Goal: Information Seeking & Learning: Understand process/instructions

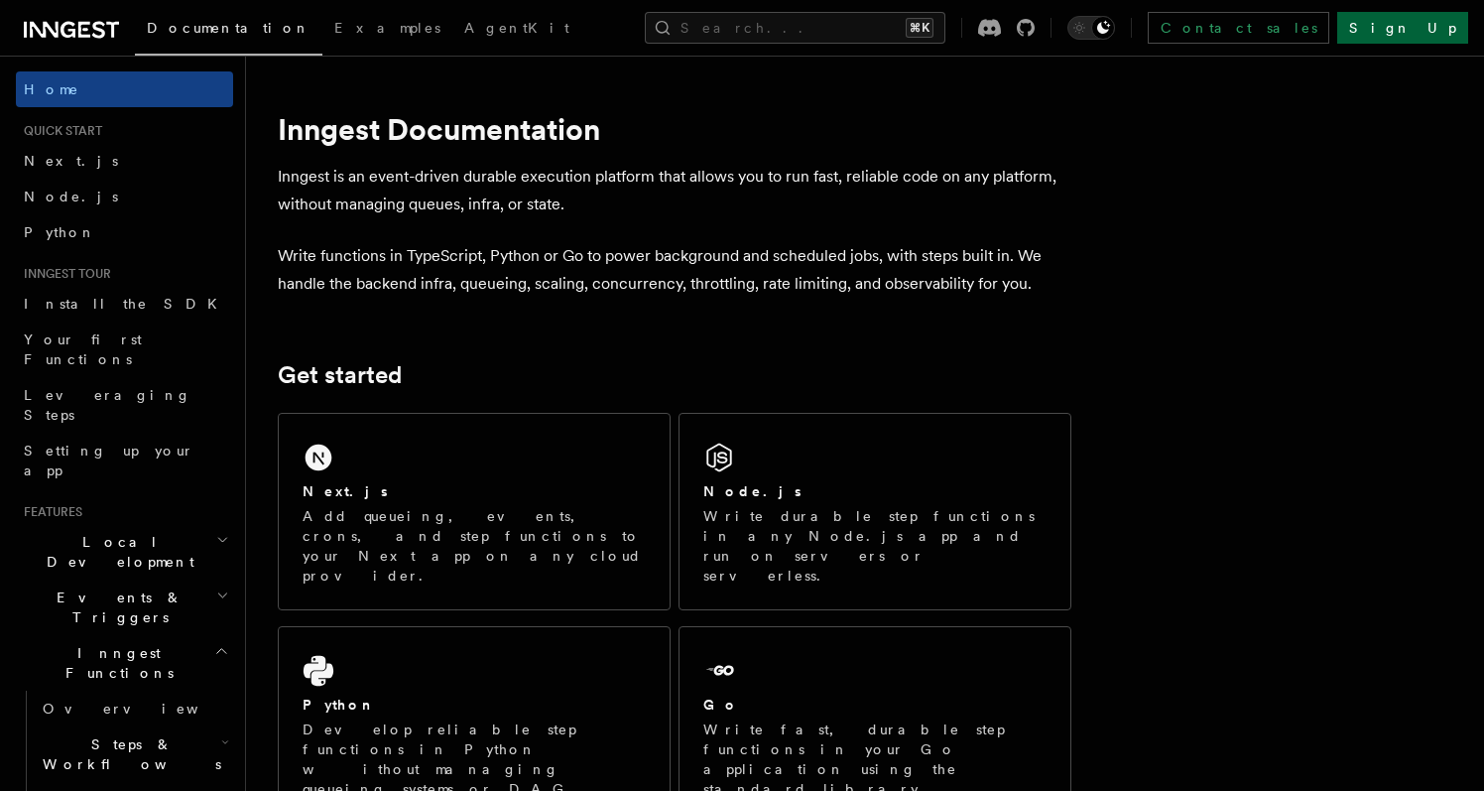
click at [1426, 27] on link "Sign Up" at bounding box center [1403, 28] width 131 height 32
click at [57, 161] on span "Next.js" at bounding box center [71, 161] width 94 height 16
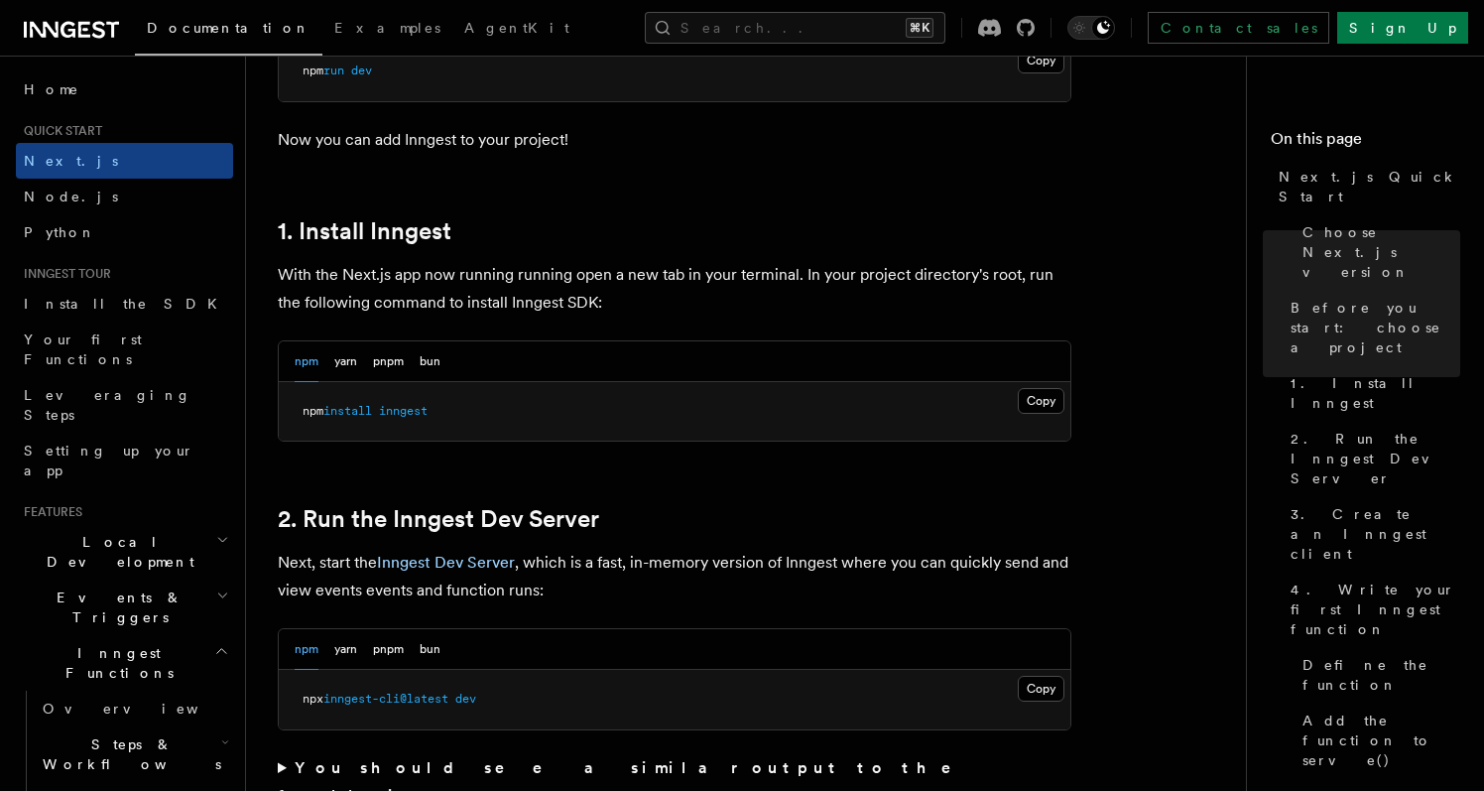
scroll to position [968, 0]
click at [384, 360] on button "pnpm" at bounding box center [388, 360] width 31 height 41
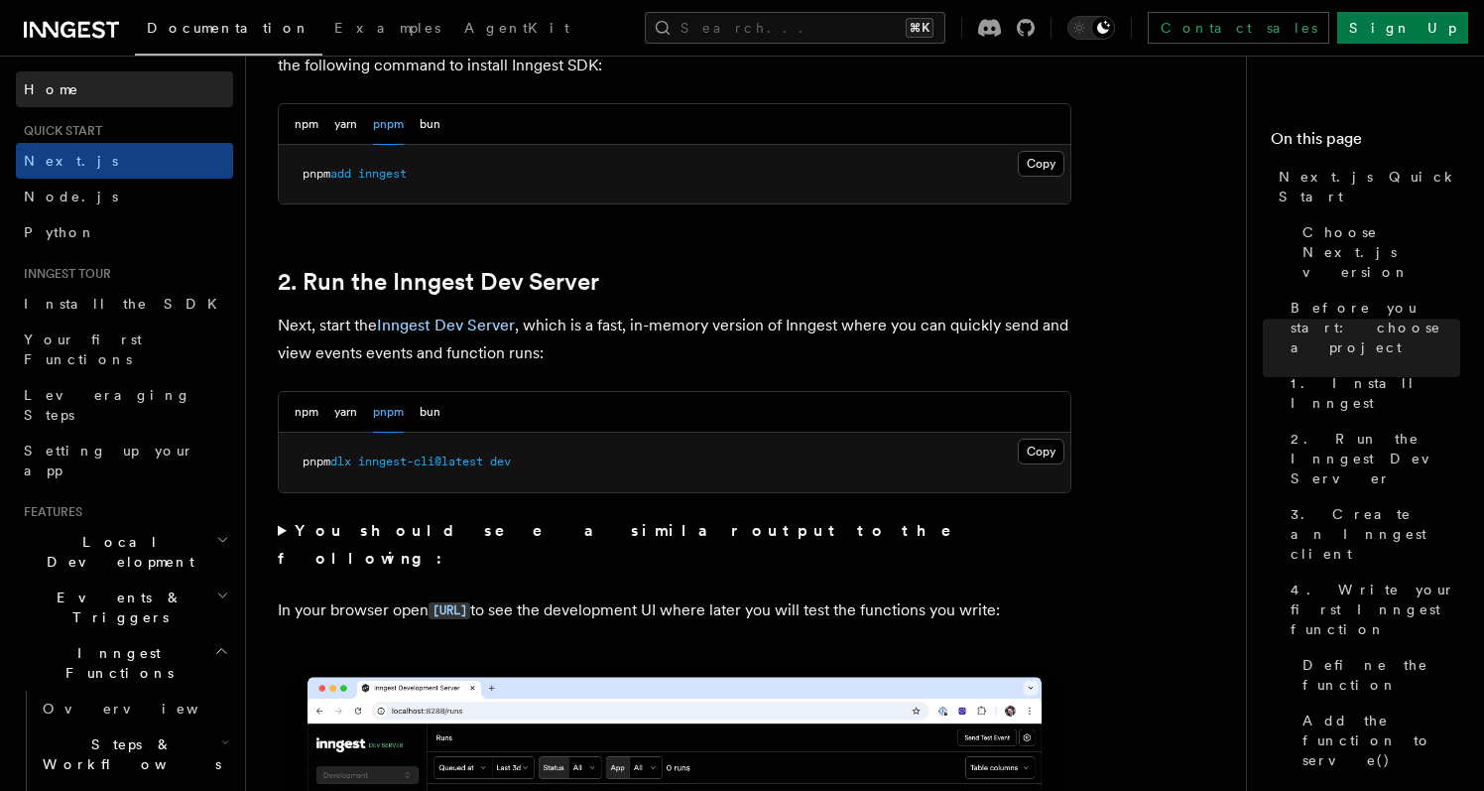
scroll to position [1064, 0]
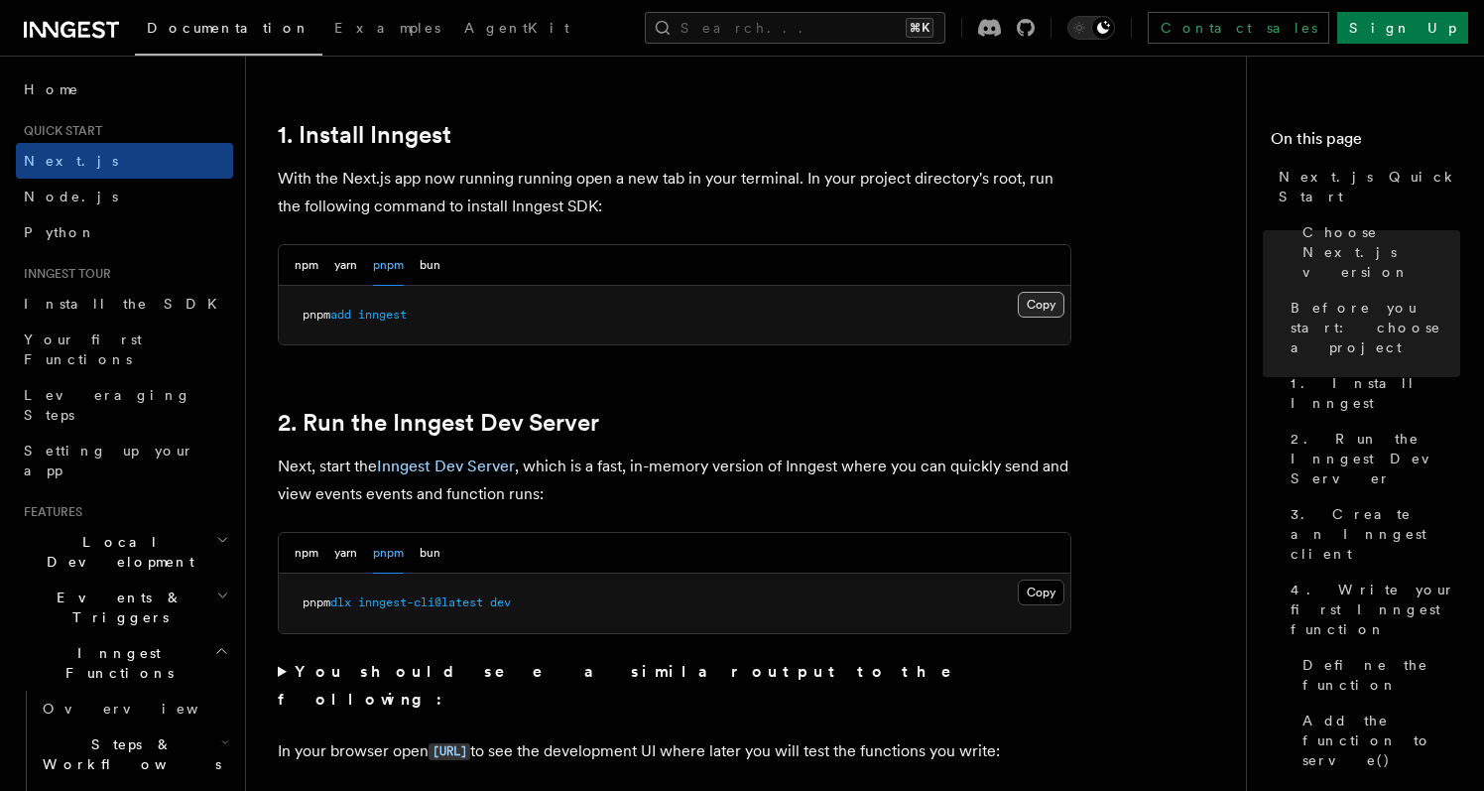
click at [1042, 306] on button "Copy Copied" at bounding box center [1041, 305] width 47 height 26
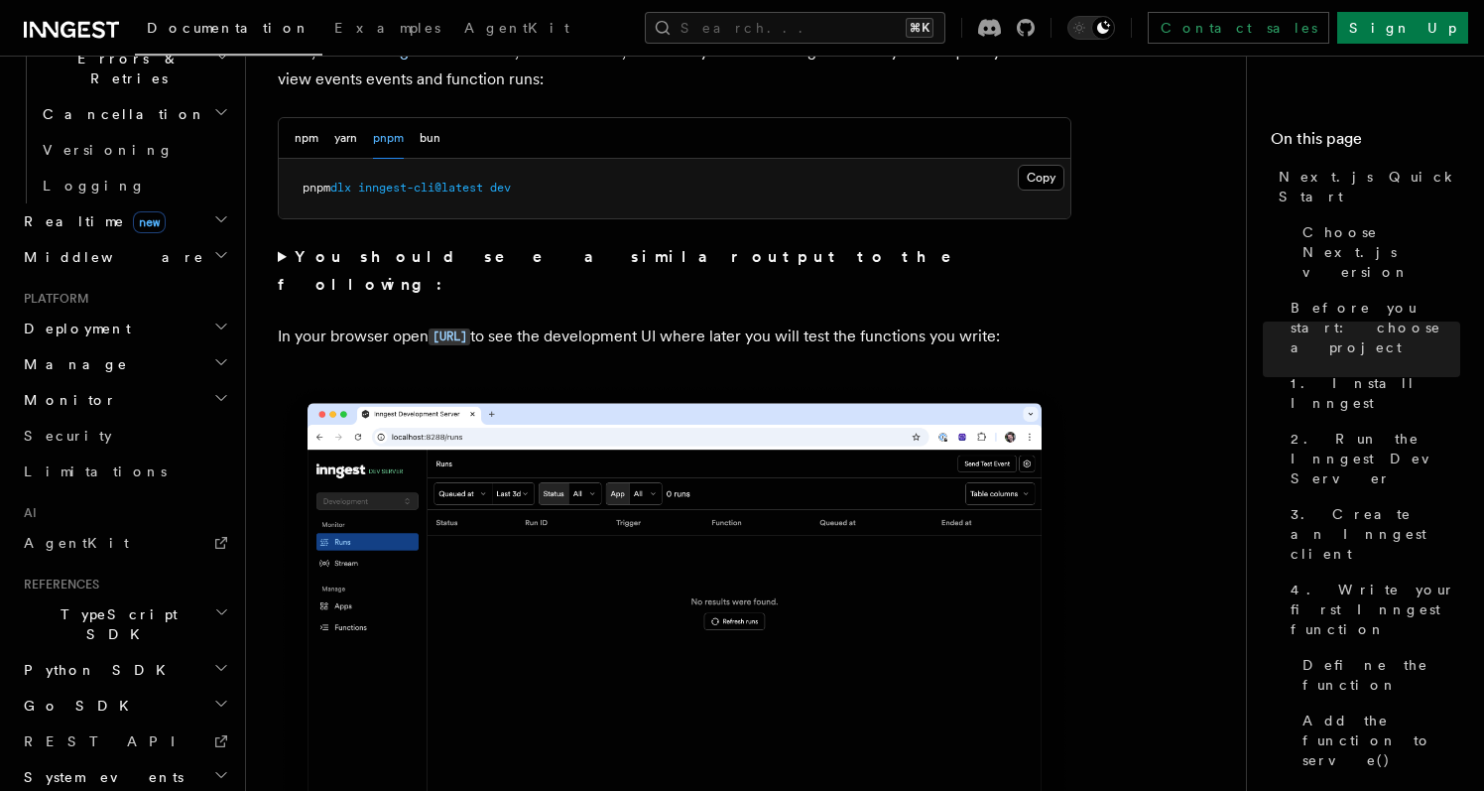
scroll to position [1481, 0]
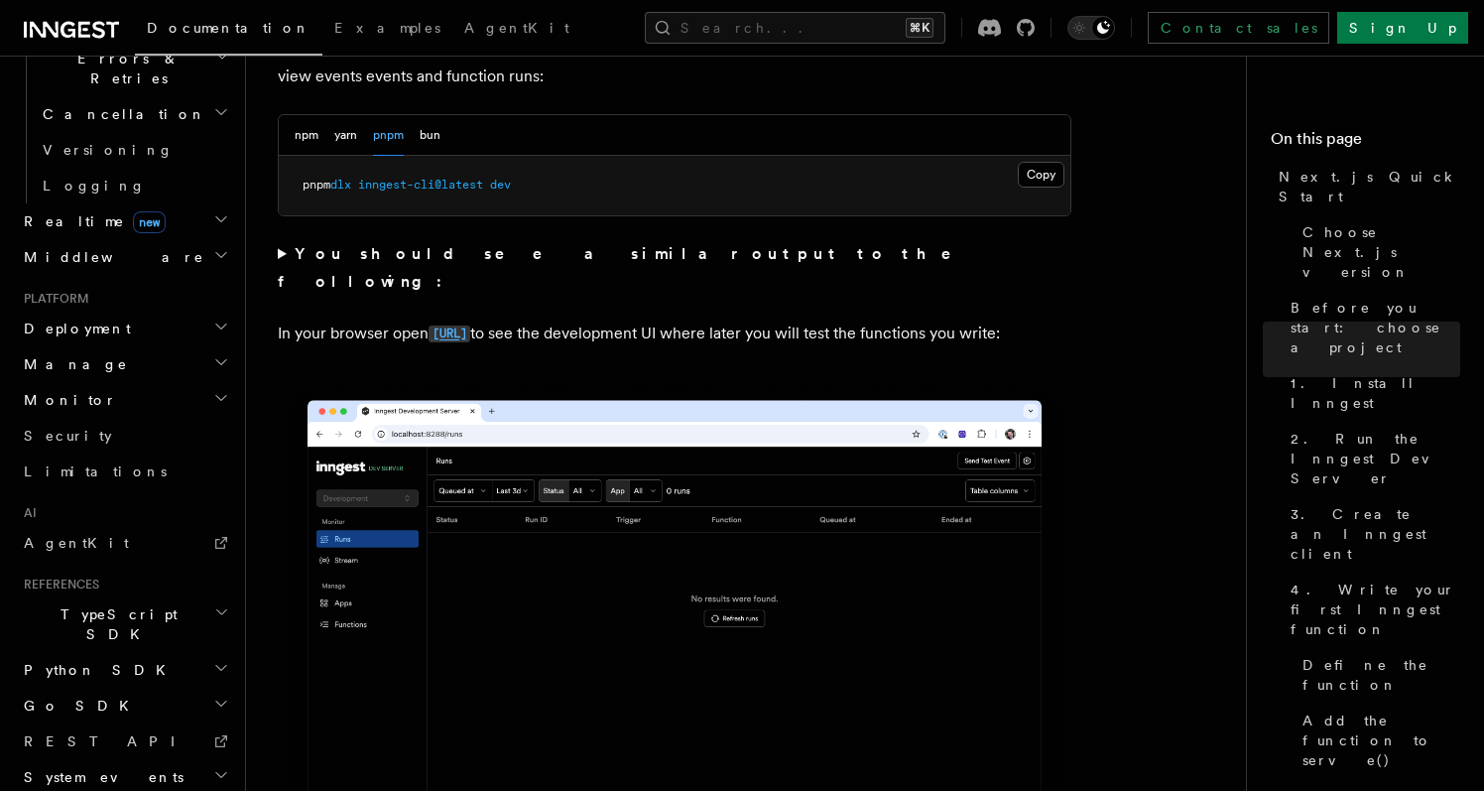
drag, startPoint x: 44, startPoint y: 67, endPoint x: 540, endPoint y: 306, distance: 550.3
click at [470, 325] on code "[URL]" at bounding box center [450, 333] width 42 height 17
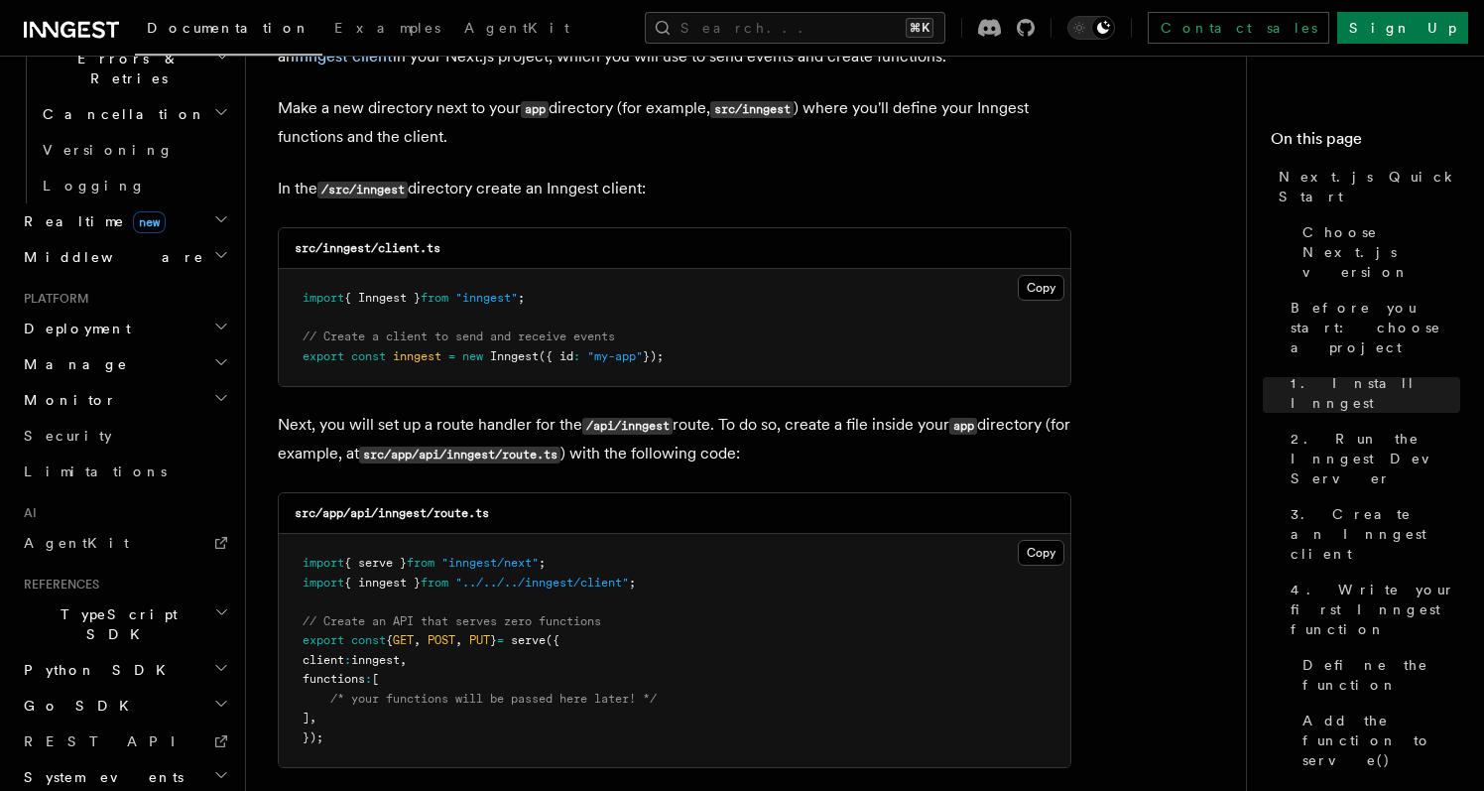
scroll to position [2456, 0]
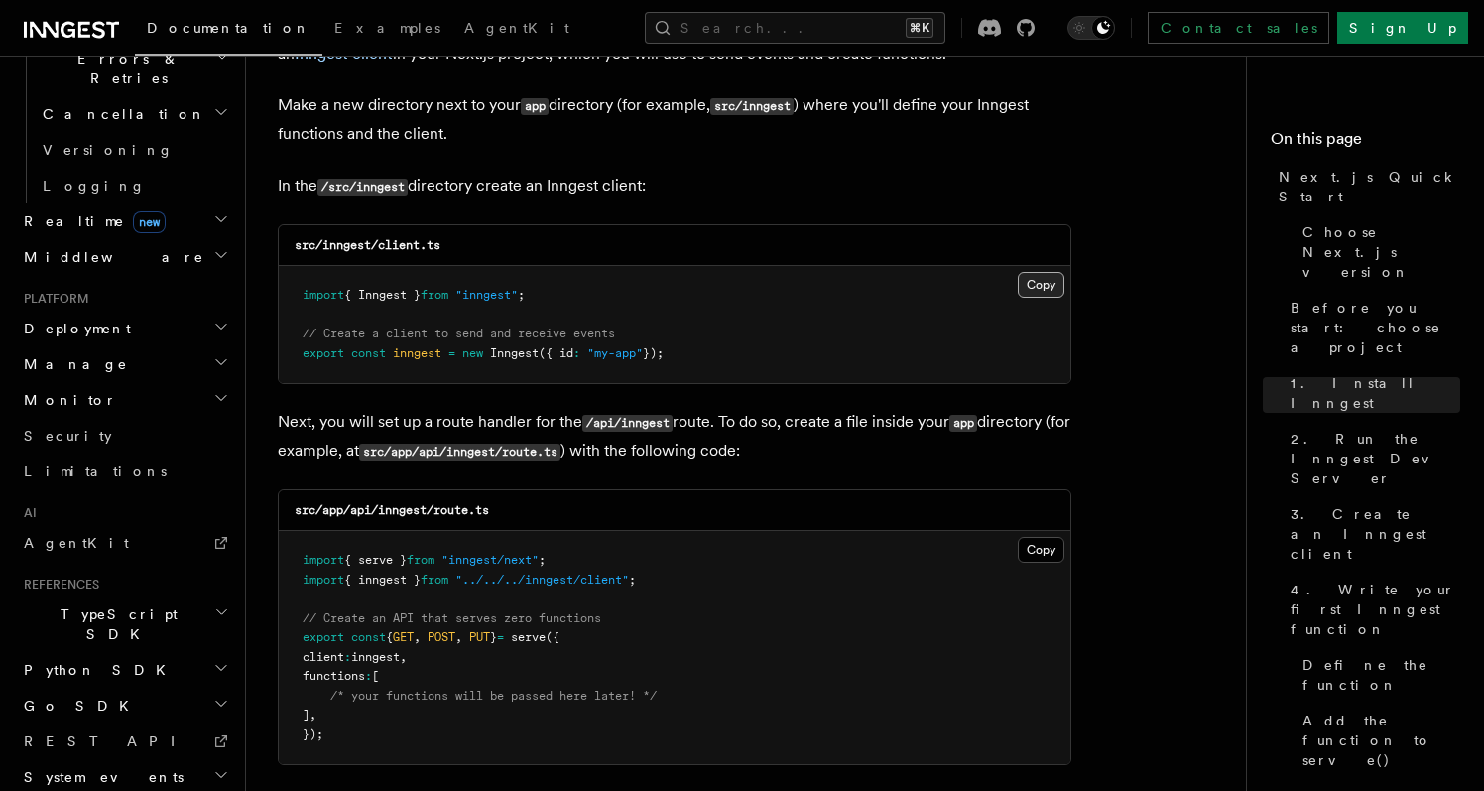
click at [1042, 287] on button "Copy Copied" at bounding box center [1041, 285] width 47 height 26
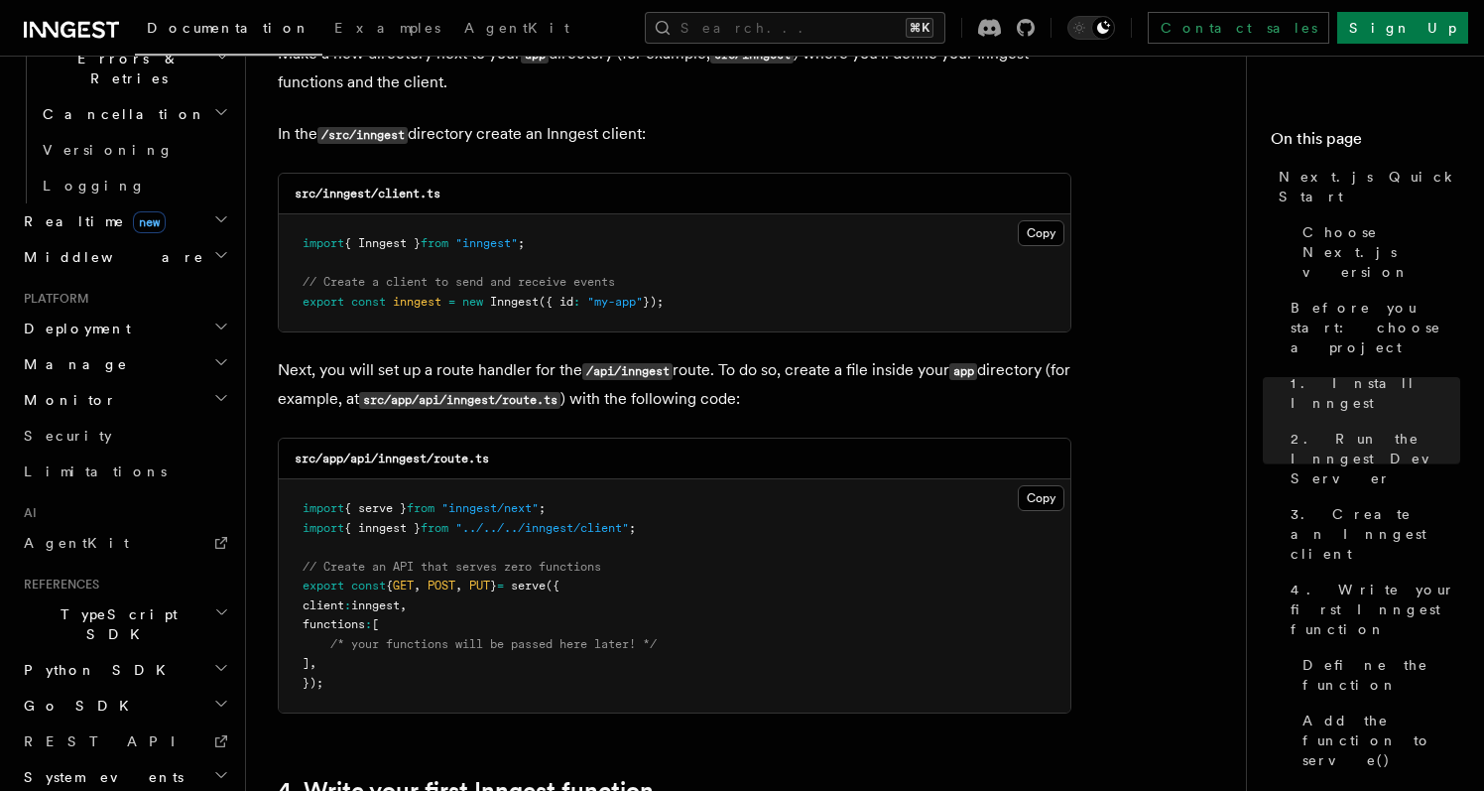
scroll to position [2511, 0]
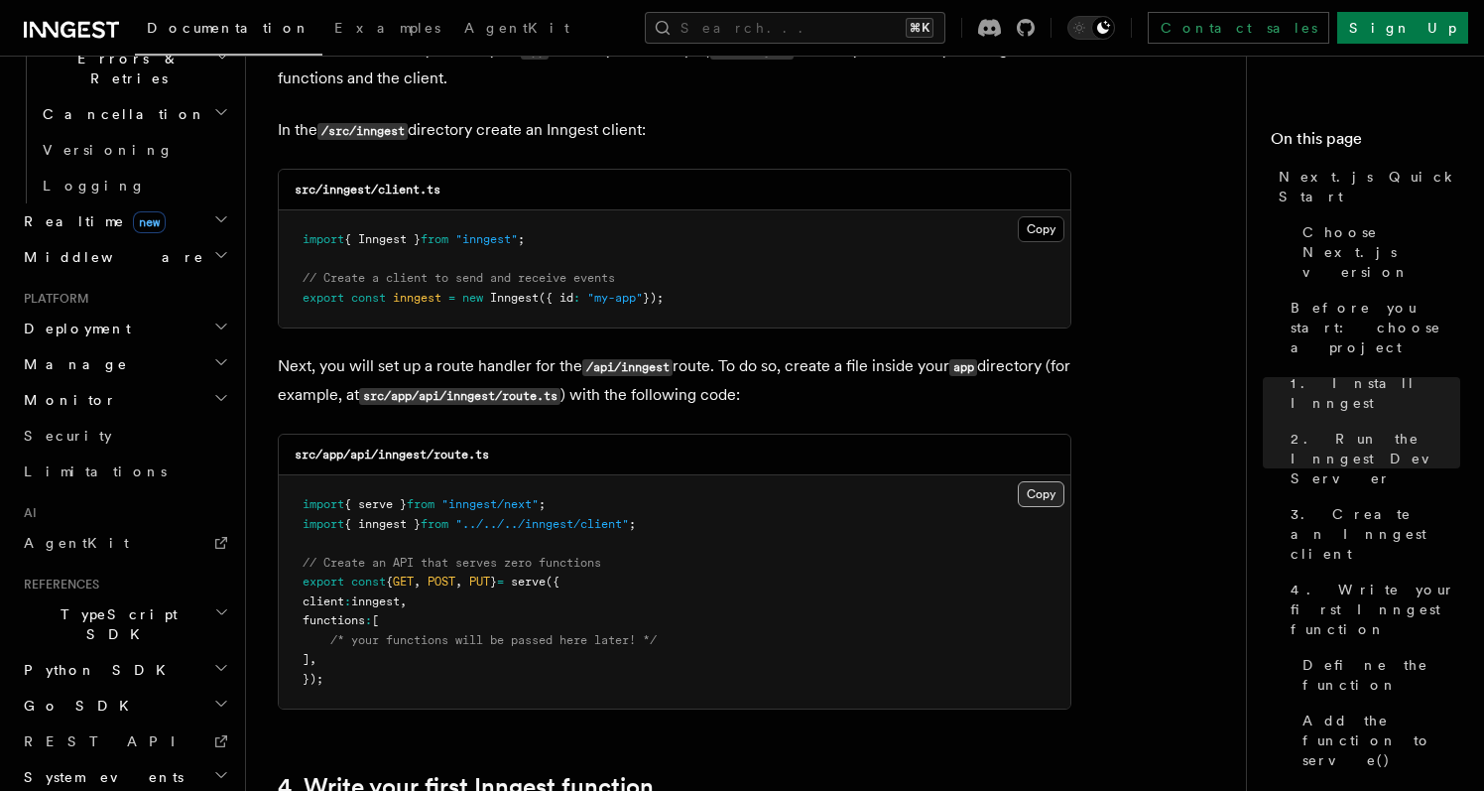
click at [1039, 493] on button "Copy Copied" at bounding box center [1041, 494] width 47 height 26
click at [1047, 494] on button "Copy Copied" at bounding box center [1041, 494] width 47 height 26
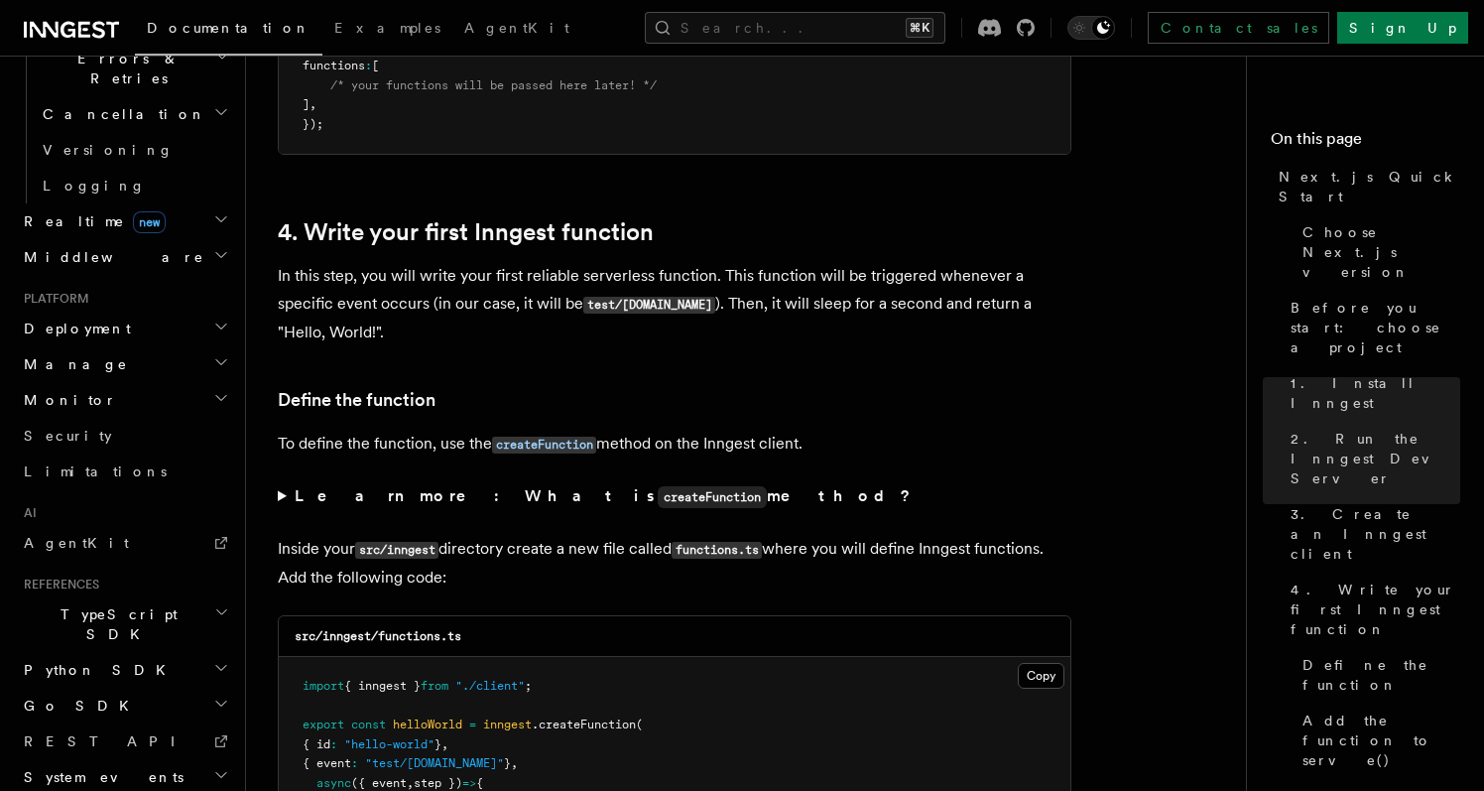
scroll to position [3072, 0]
